Goal: Information Seeking & Learning: Learn about a topic

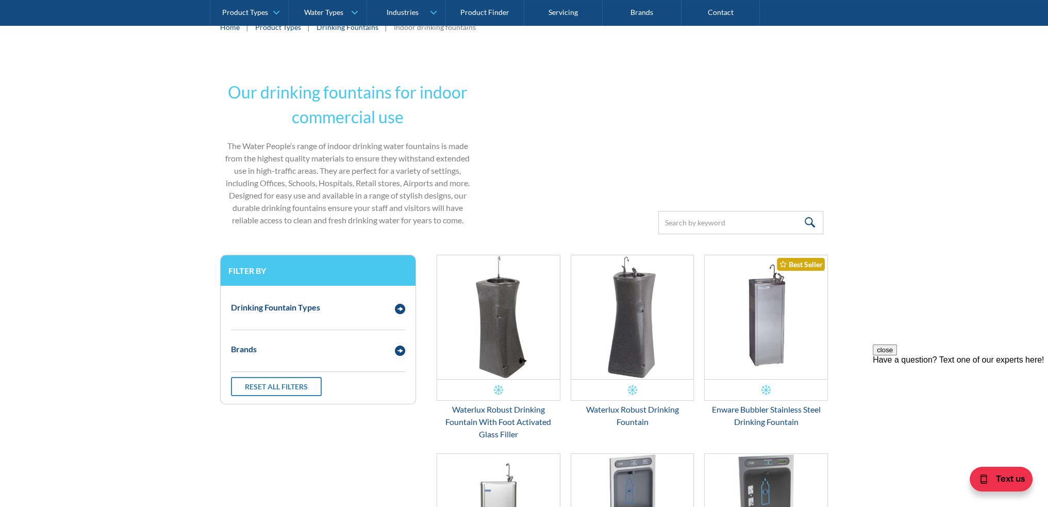
scroll to position [155, 0]
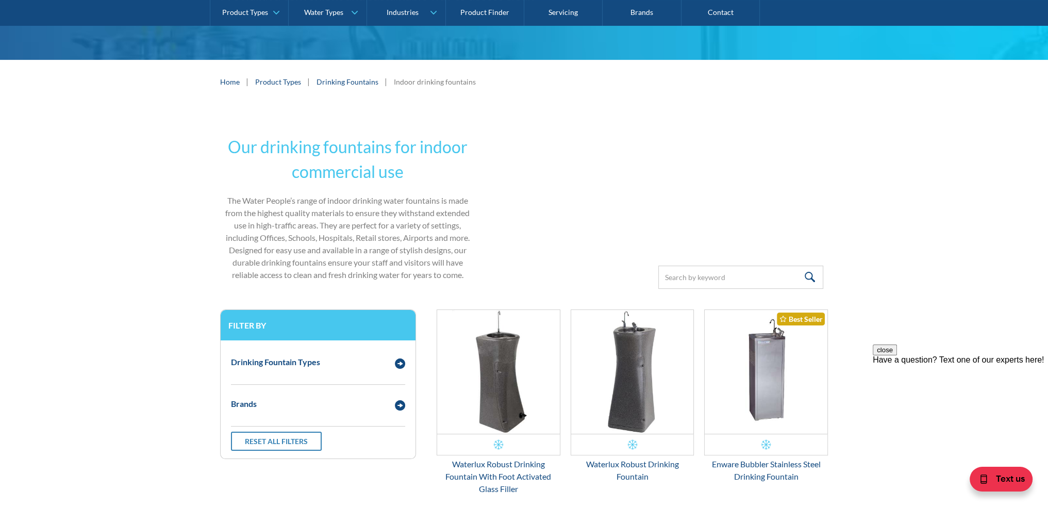
drag, startPoint x: 342, startPoint y: 80, endPoint x: 346, endPoint y: 92, distance: 12.5
click at [342, 80] on link "Drinking Fountains" at bounding box center [347, 81] width 62 height 11
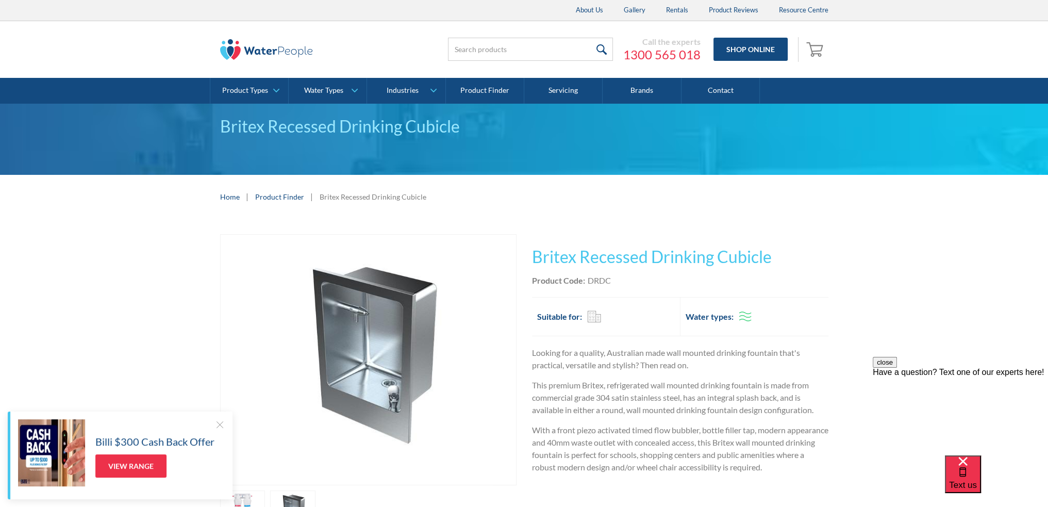
click at [564, 316] on h2 "Suitable for:" at bounding box center [559, 316] width 45 height 12
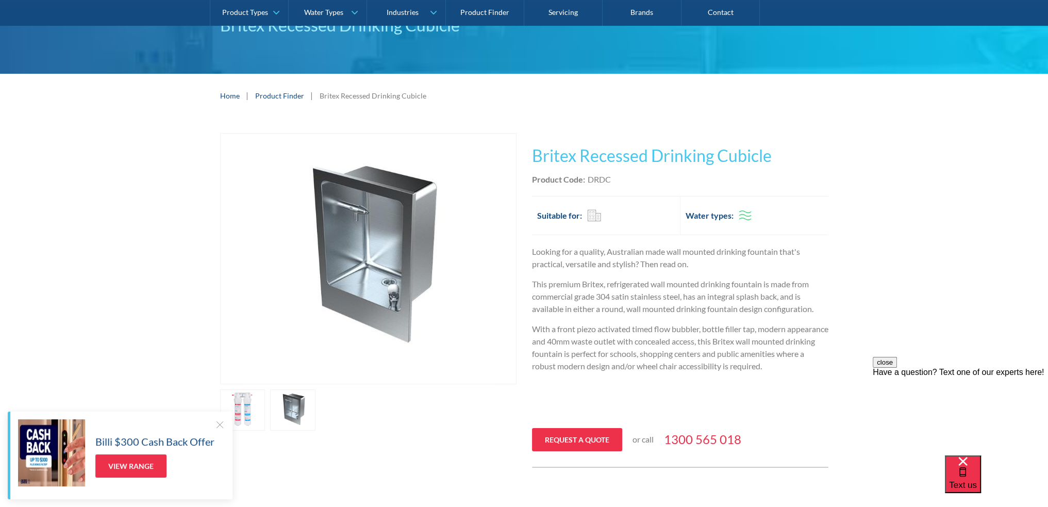
scroll to position [103, 0]
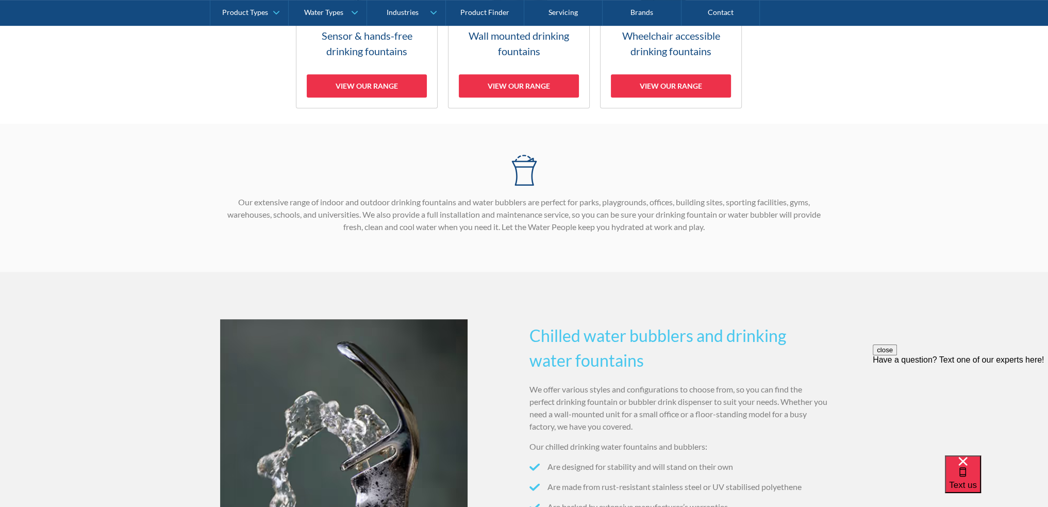
scroll to position [670, 0]
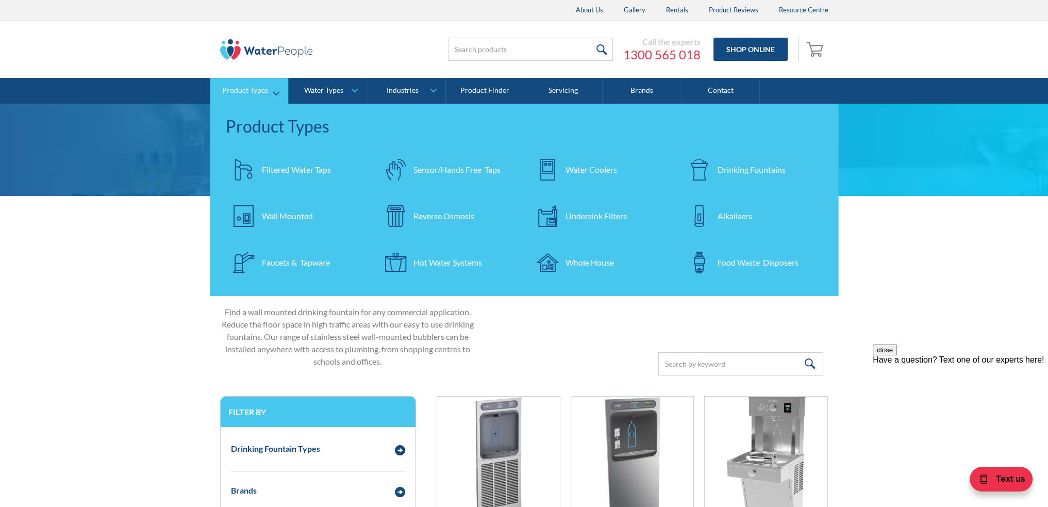
click at [754, 171] on div "Drinking Fountains" at bounding box center [751, 169] width 68 height 12
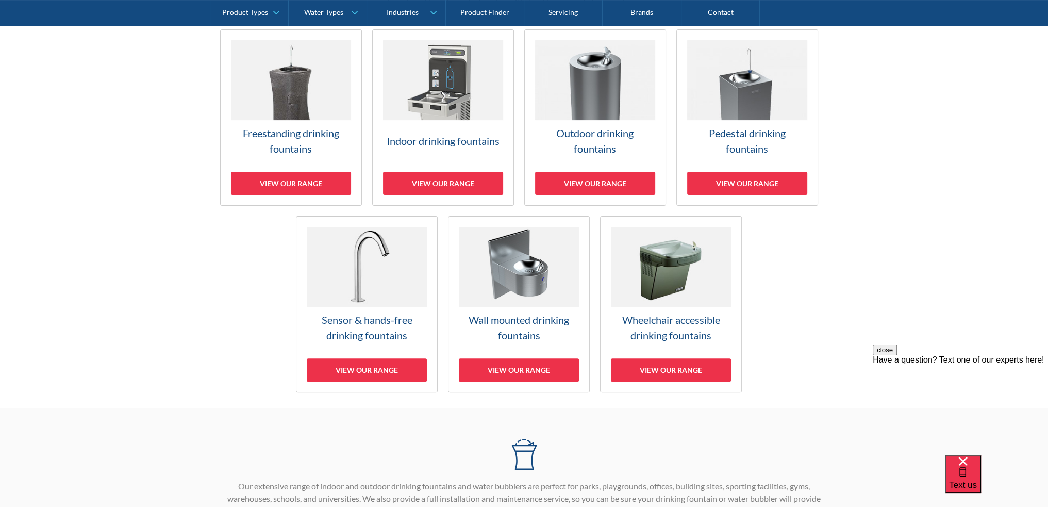
click at [746, 136] on h3 "Pedestal drinking fountains" at bounding box center [747, 140] width 120 height 31
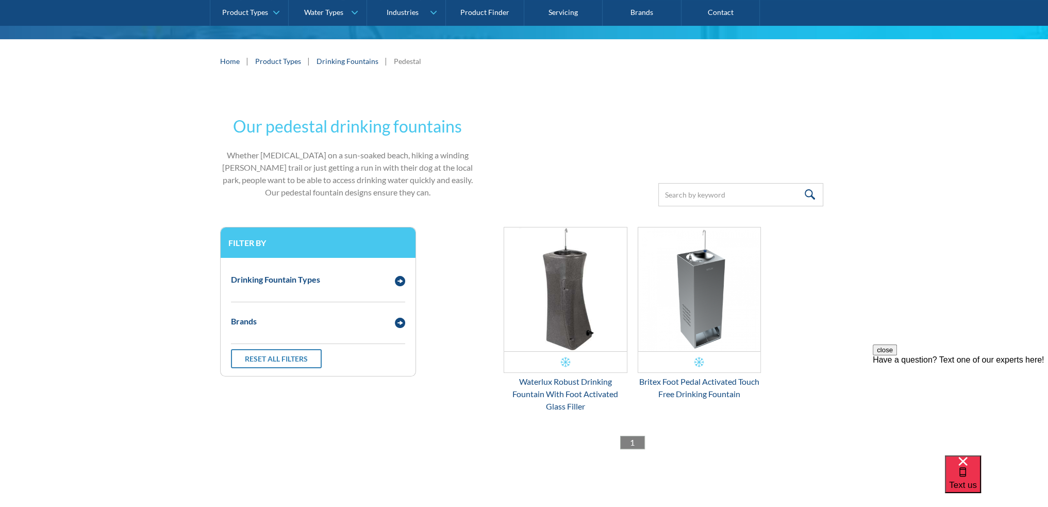
scroll to position [206, 0]
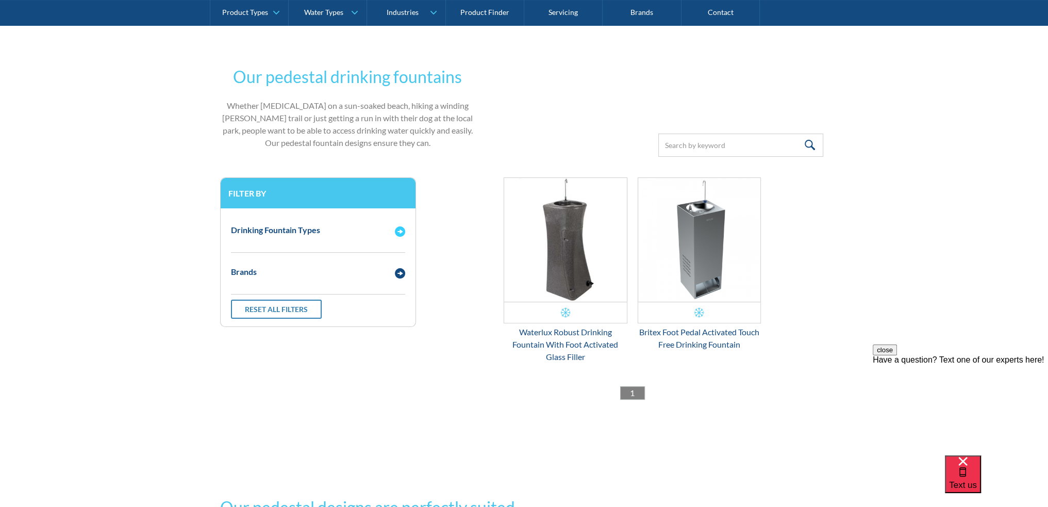
click at [396, 230] on img "Email Form 3" at bounding box center [400, 231] width 10 height 10
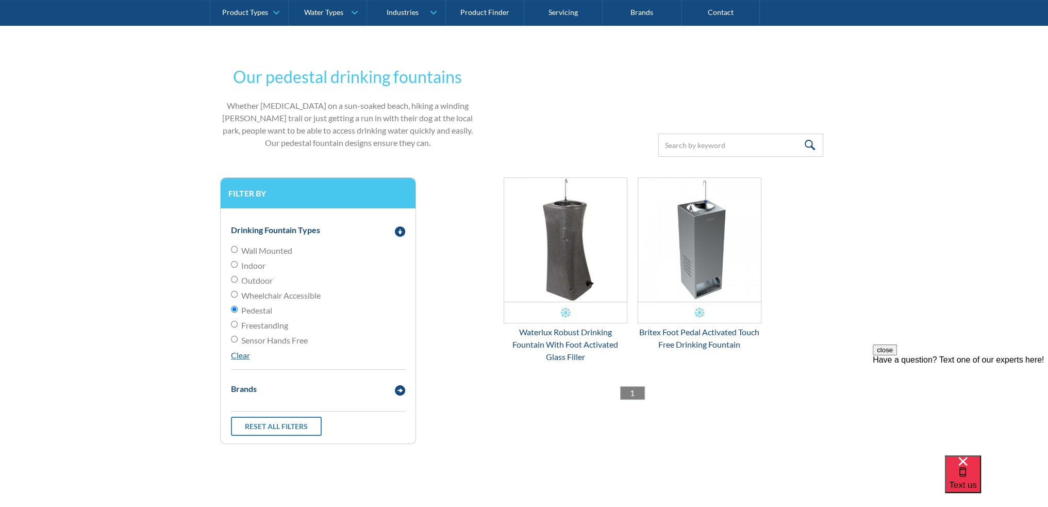
click at [270, 252] on span "Wall Mounted" at bounding box center [266, 250] width 51 height 12
click at [238, 252] on input "Wall Mounted" at bounding box center [234, 249] width 7 height 7
radio input "true"
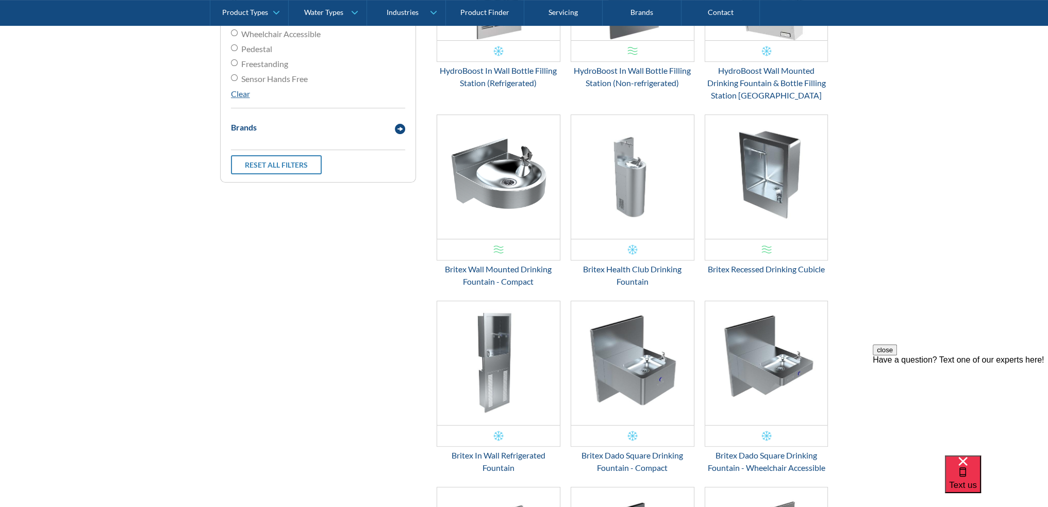
scroll to position [414, 0]
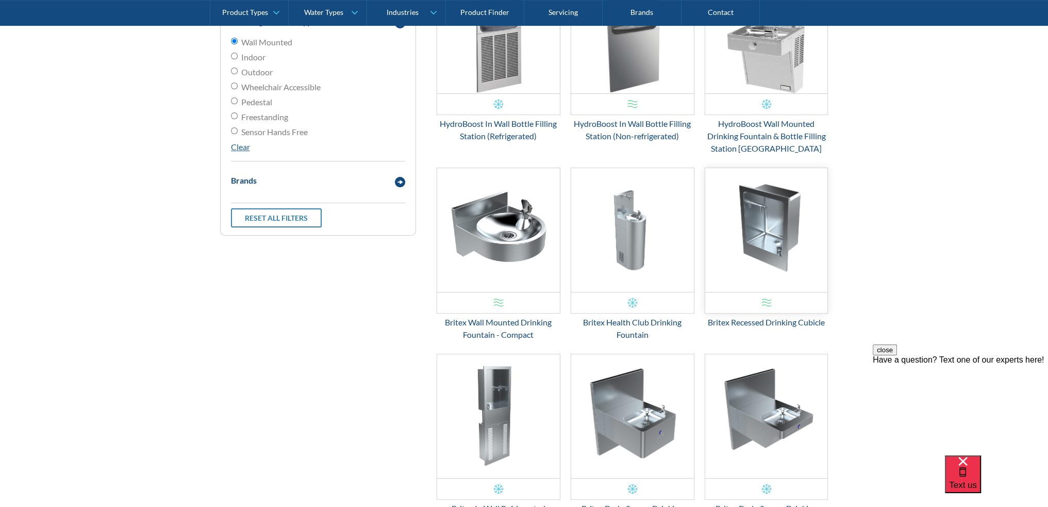
click at [773, 220] on img "Email Form 3" at bounding box center [766, 230] width 123 height 124
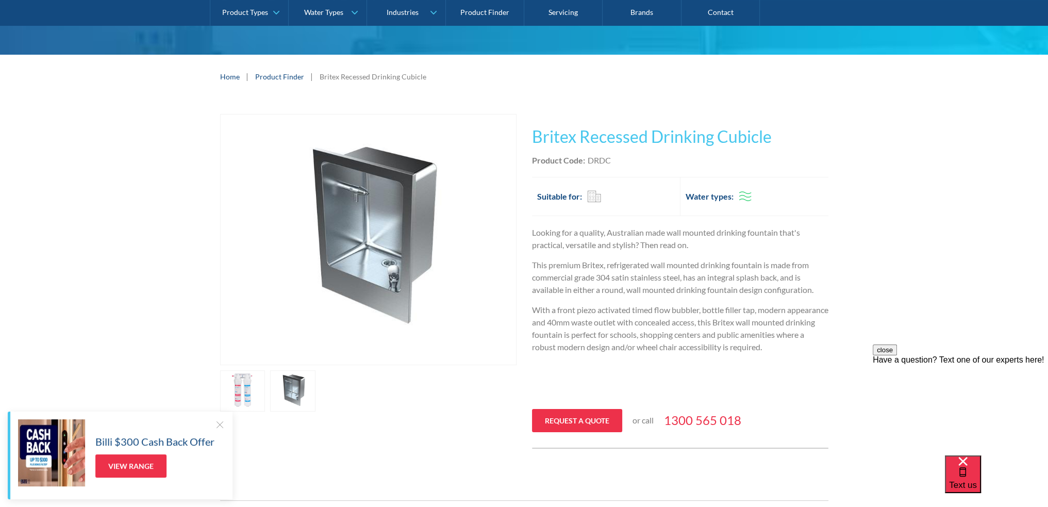
scroll to position [103, 0]
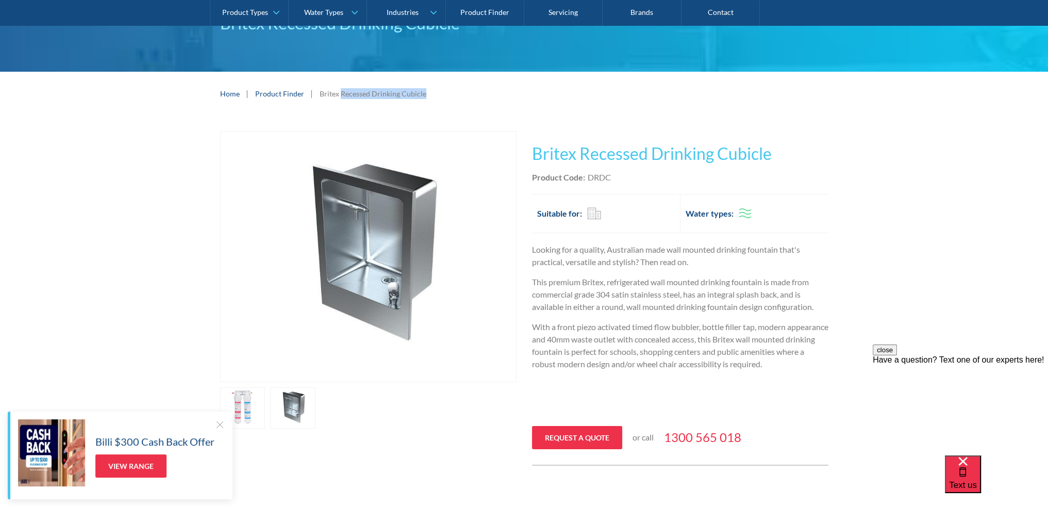
drag, startPoint x: 338, startPoint y: 92, endPoint x: 423, endPoint y: 93, distance: 85.0
click at [423, 93] on div "Home | Product Finder | Britex Recessed Drinking Cubicle" at bounding box center [524, 93] width 608 height 13
copy div "Recessed Drinking Cubicle"
